Goal: Task Accomplishment & Management: Use online tool/utility

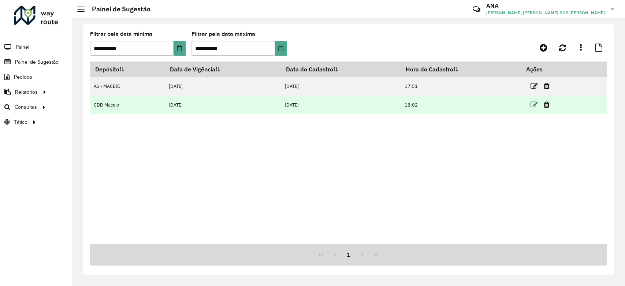
click at [536, 102] on icon at bounding box center [534, 104] width 7 height 7
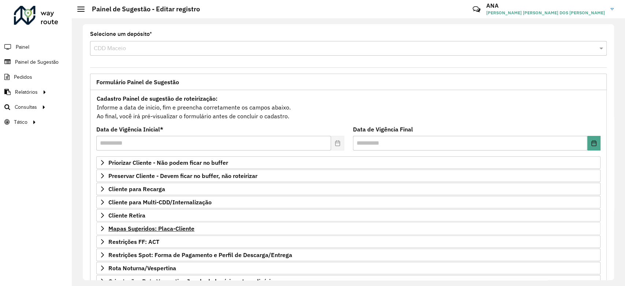
scroll to position [77, 0]
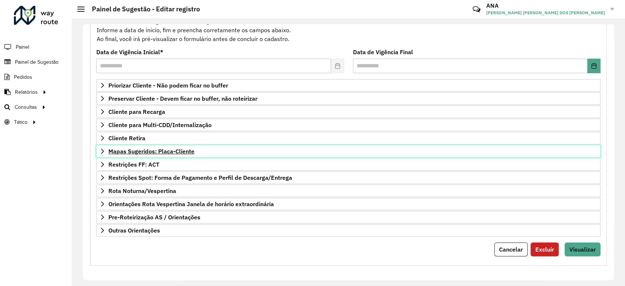
click at [166, 149] on span "Mapas Sugeridos: Placa-Cliente" at bounding box center [151, 151] width 86 height 6
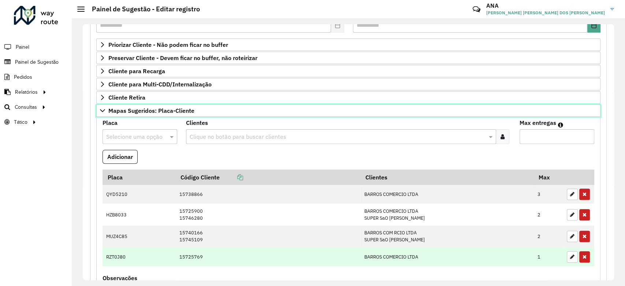
scroll to position [159, 0]
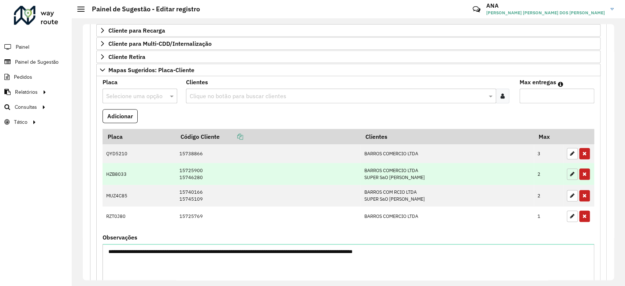
click at [570, 173] on icon "button" at bounding box center [572, 173] width 4 height 5
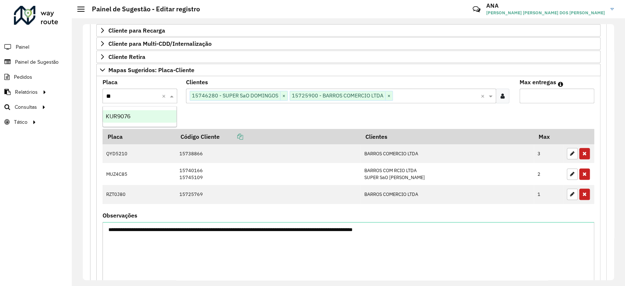
type input "***"
click at [166, 111] on div "KUR9076" at bounding box center [140, 116] width 74 height 12
click at [114, 118] on button "Adicionar" at bounding box center [120, 116] width 35 height 14
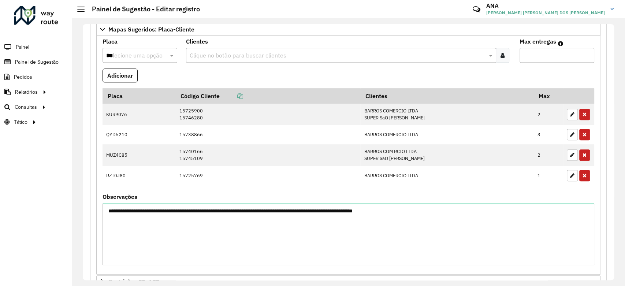
scroll to position [316, 0]
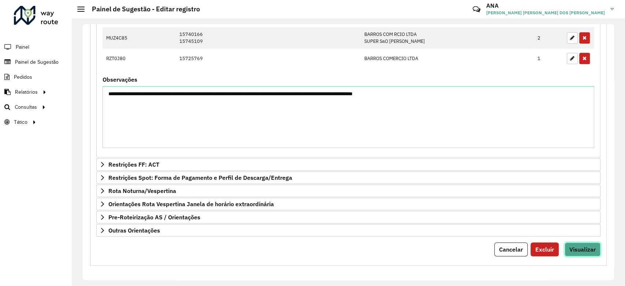
click at [575, 247] on span "Visualizar" at bounding box center [583, 249] width 26 height 7
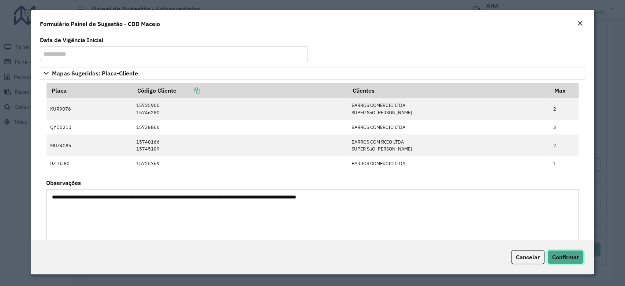
click at [571, 256] on span "Confirmar" at bounding box center [565, 256] width 27 height 7
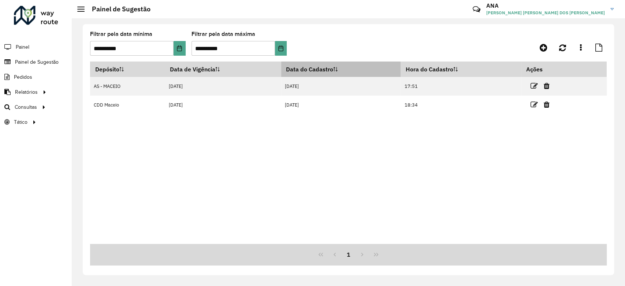
click at [399, 69] on th "Data do Cadastro" at bounding box center [341, 69] width 120 height 15
